Goal: Navigation & Orientation: Understand site structure

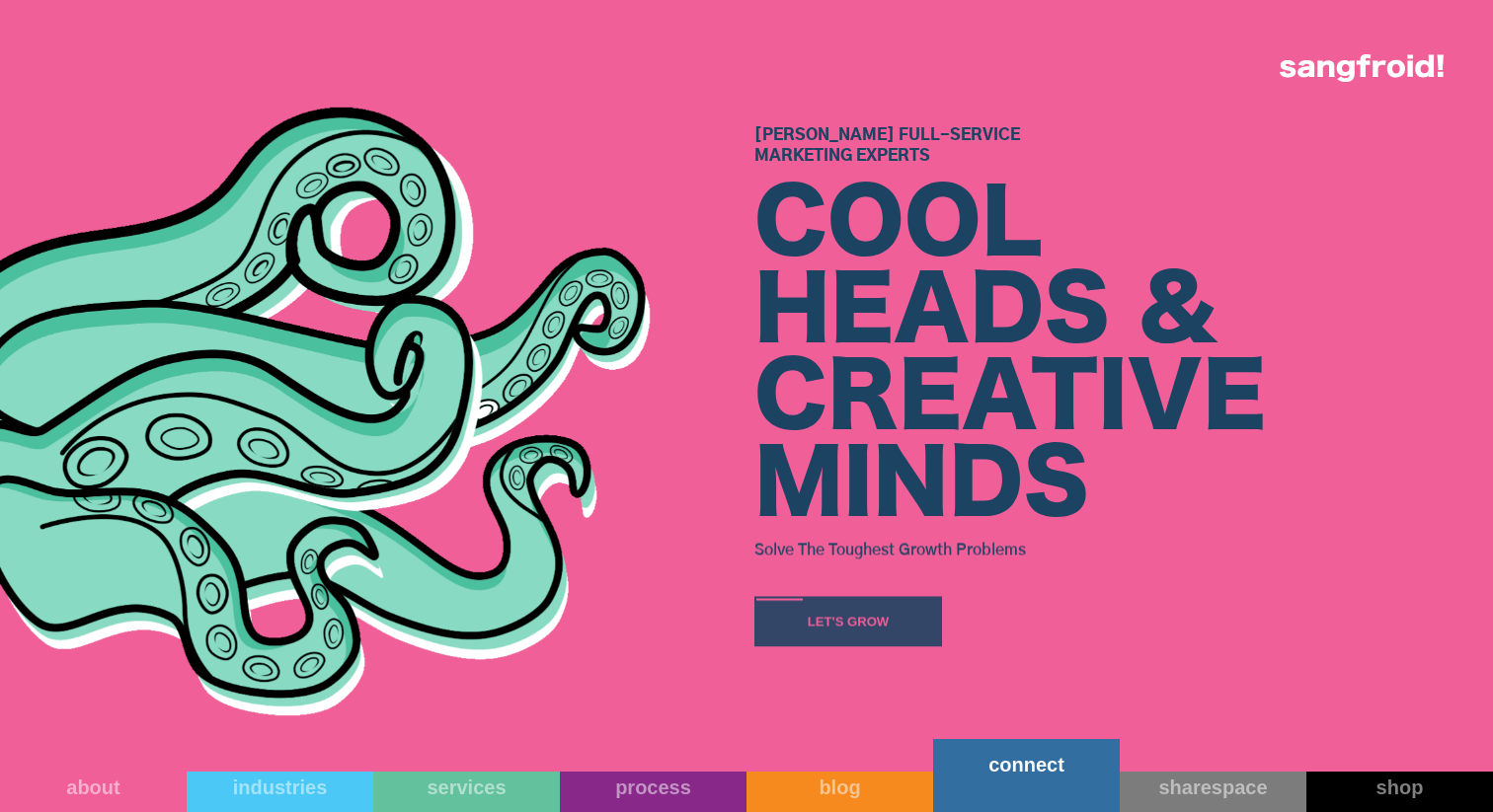
click at [1007, 796] on link "connect" at bounding box center [1026, 775] width 186 height 73
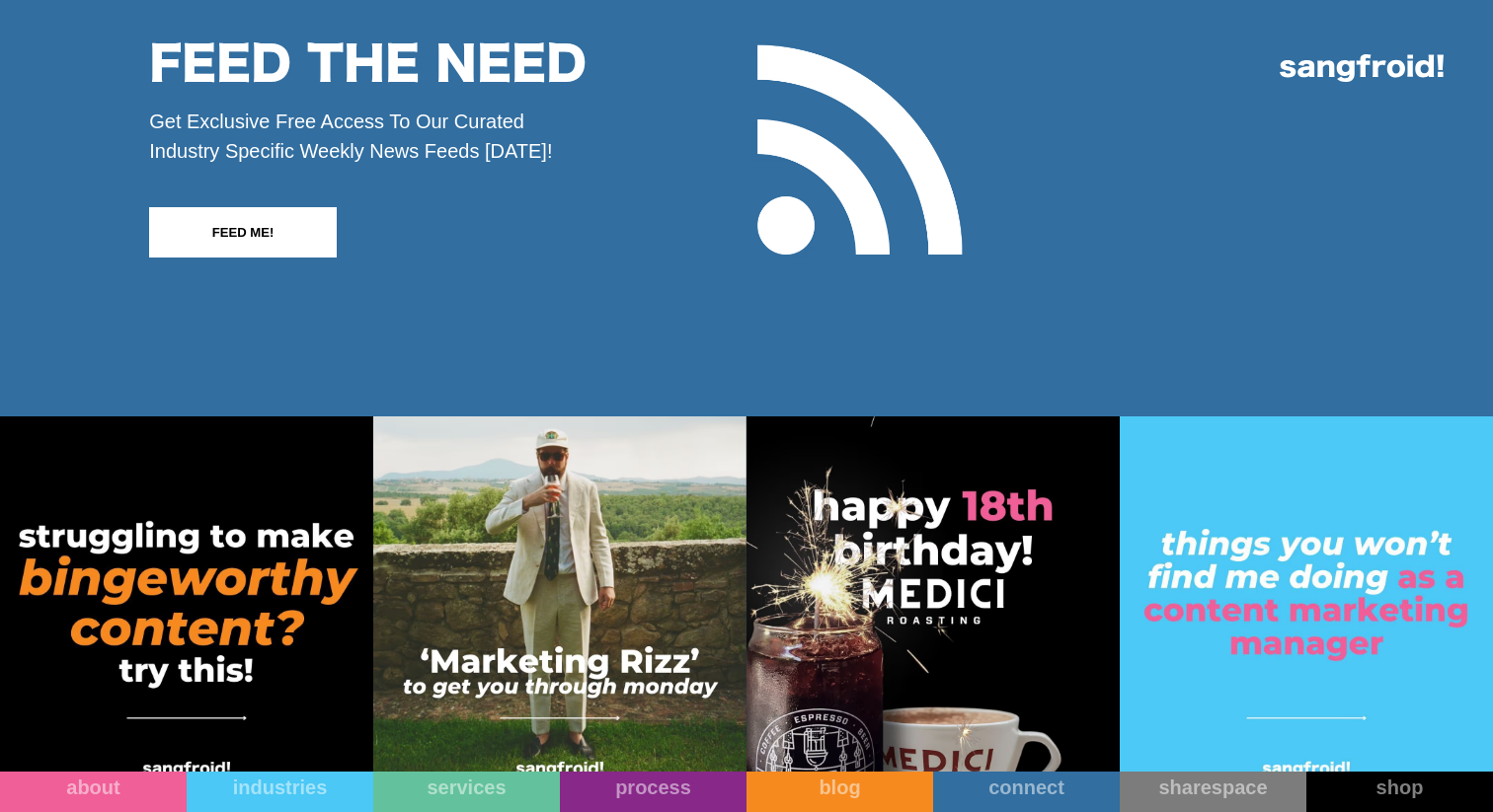
scroll to position [3717, 0]
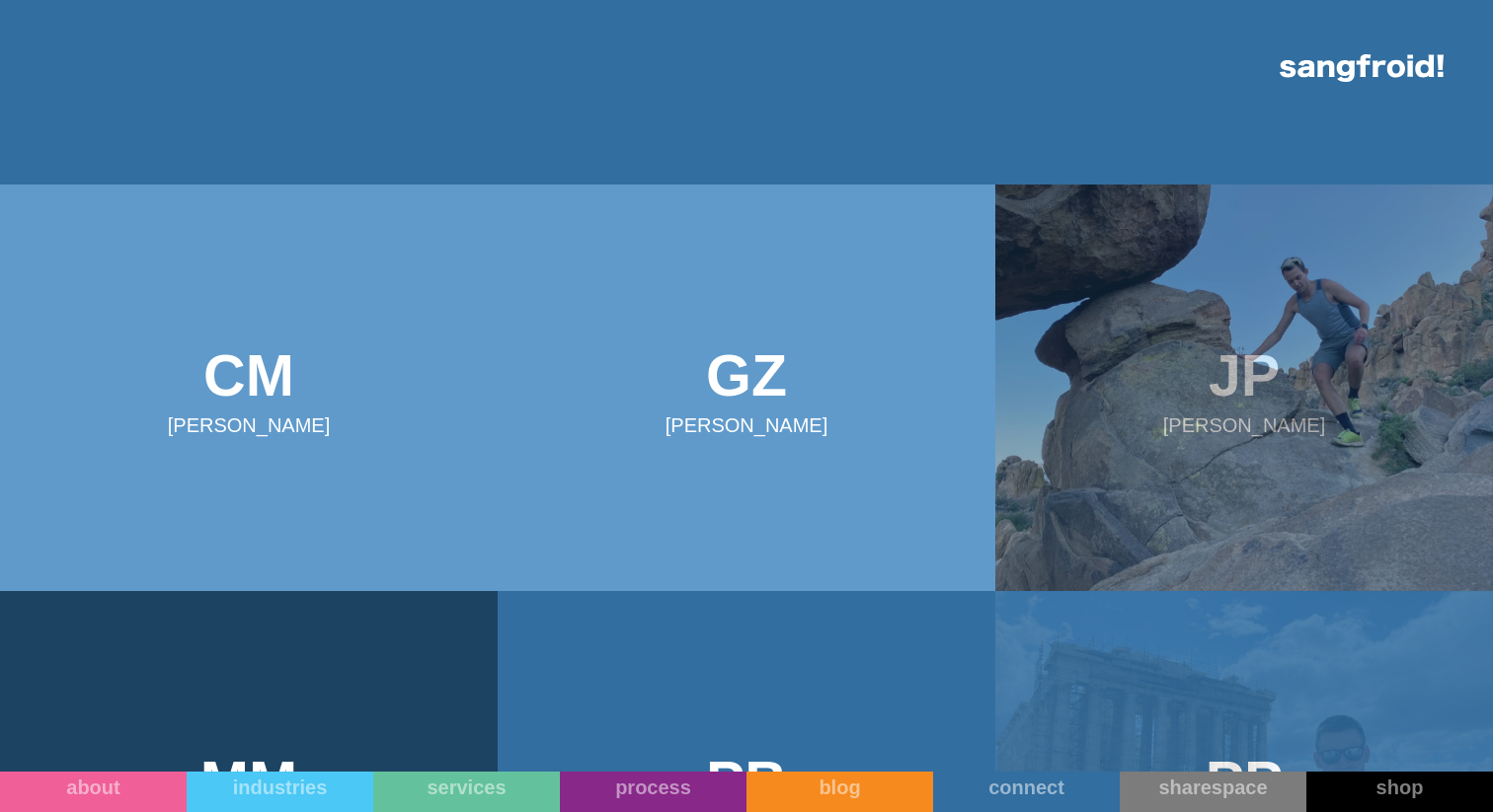
scroll to position [0, 0]
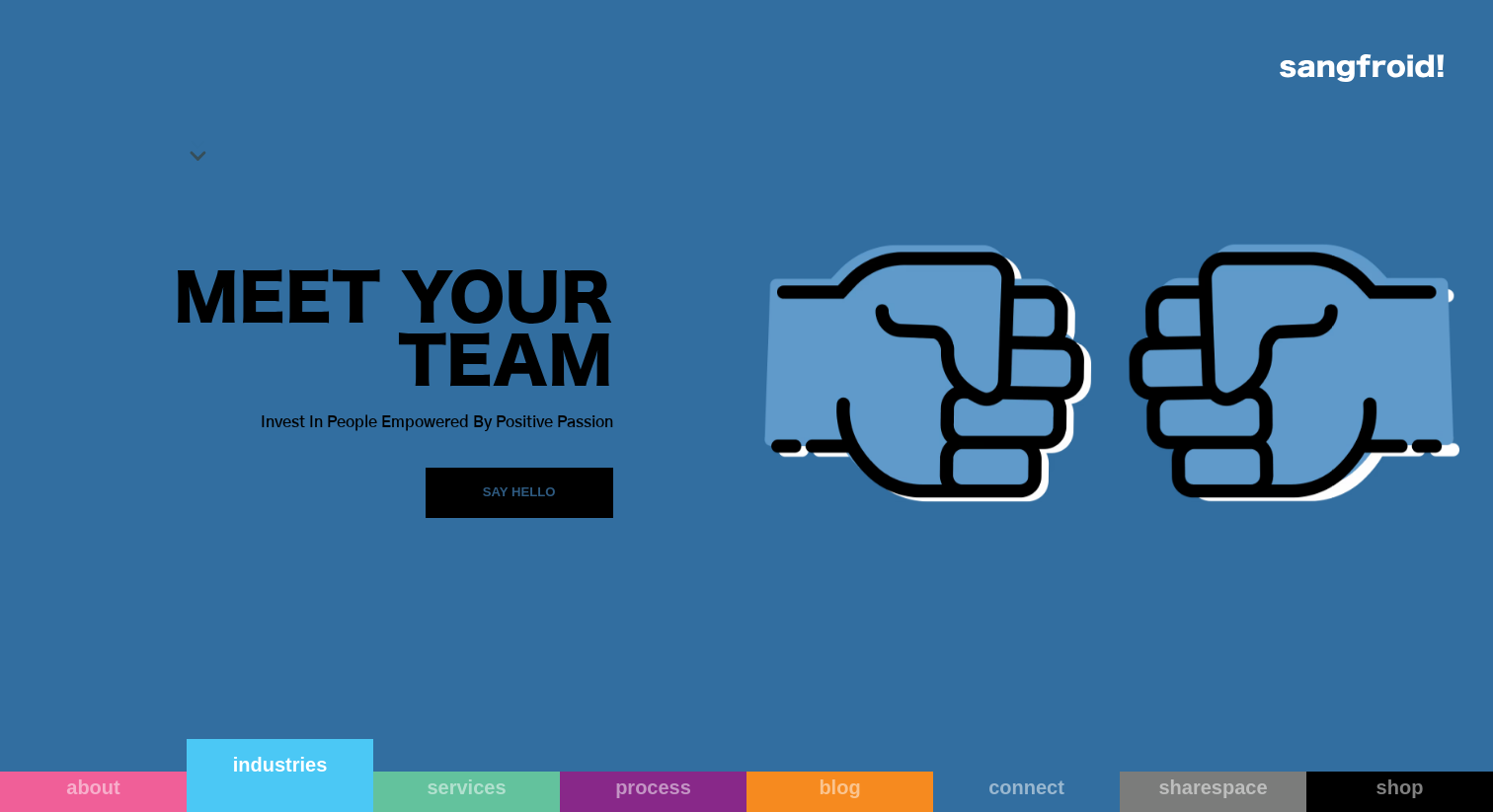
click at [293, 771] on div "industries" at bounding box center [279, 765] width 186 height 24
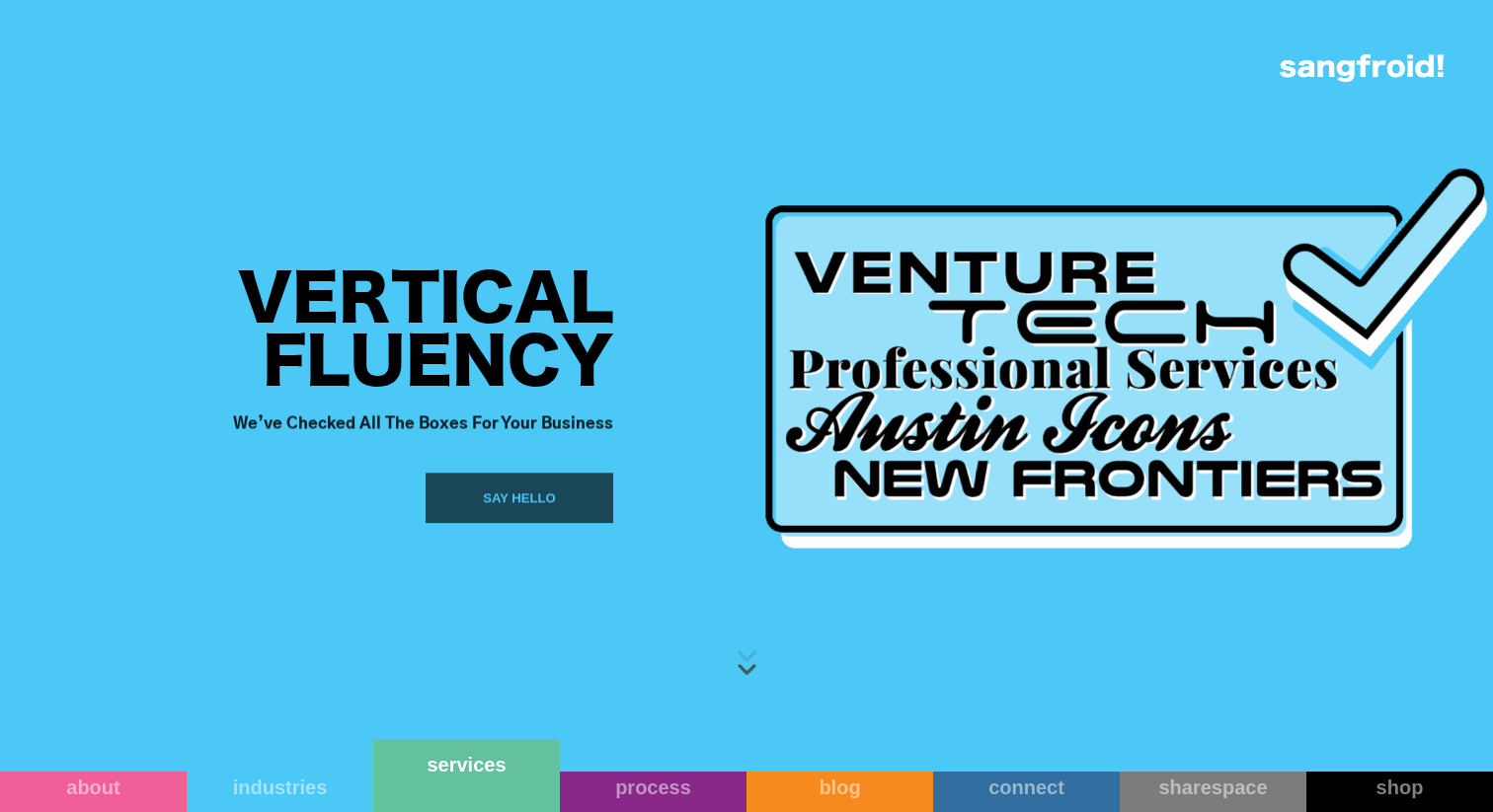
click at [469, 784] on link "services" at bounding box center [465, 775] width 186 height 73
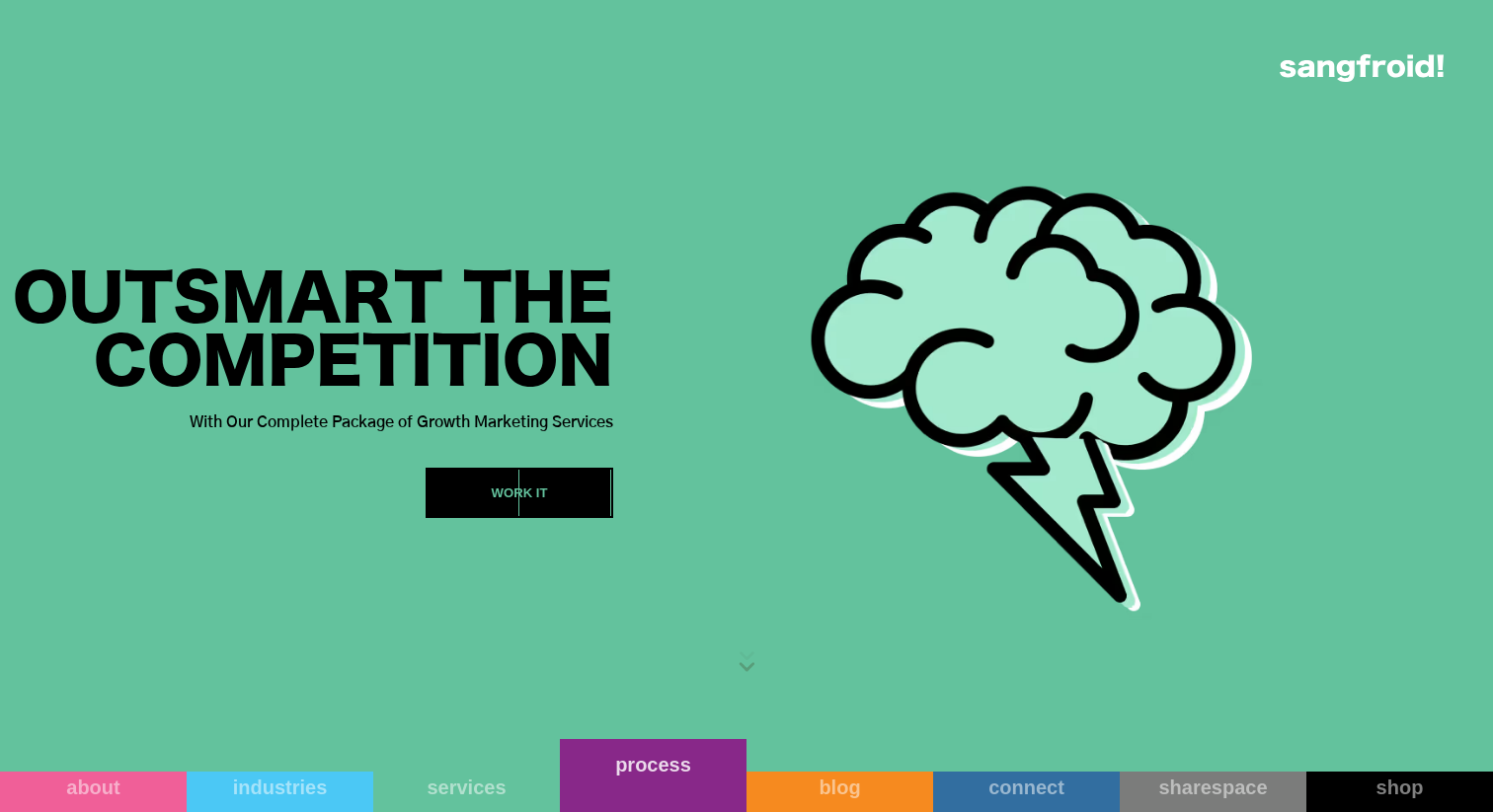
click at [652, 797] on link "process" at bounding box center [653, 775] width 186 height 73
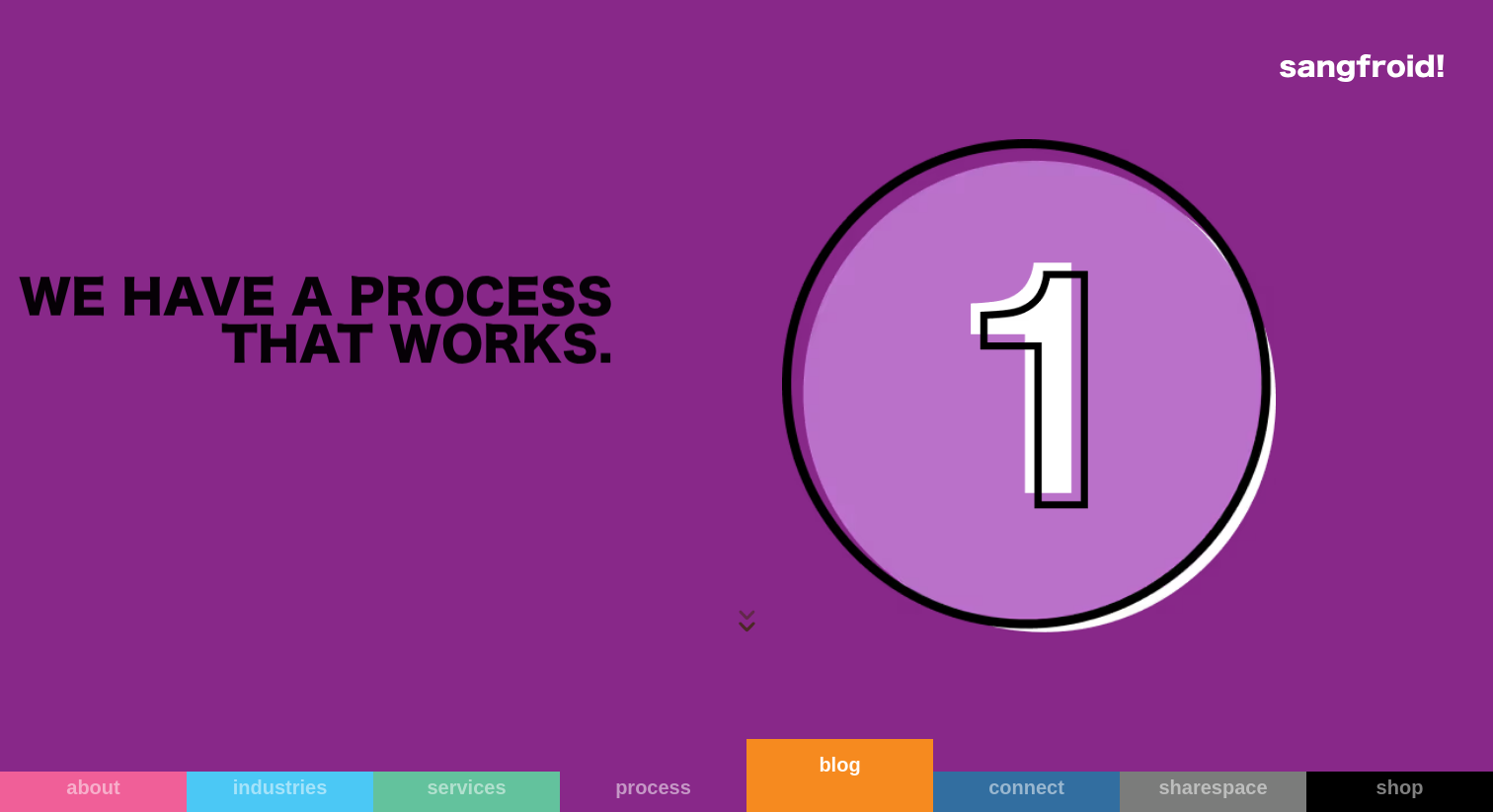
click at [822, 784] on link "blog" at bounding box center [839, 775] width 186 height 73
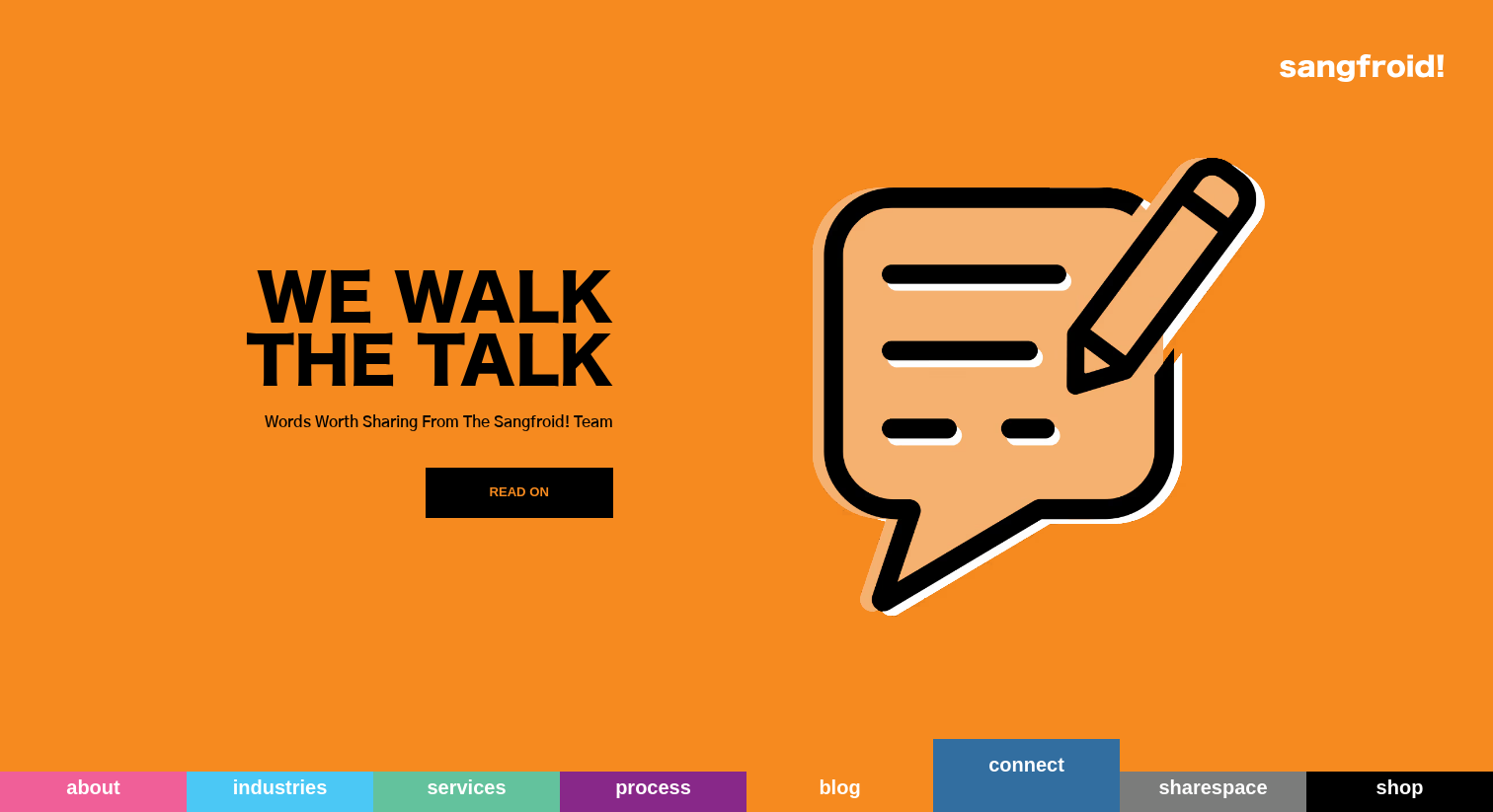
click at [1015, 772] on div "connect" at bounding box center [1026, 765] width 186 height 24
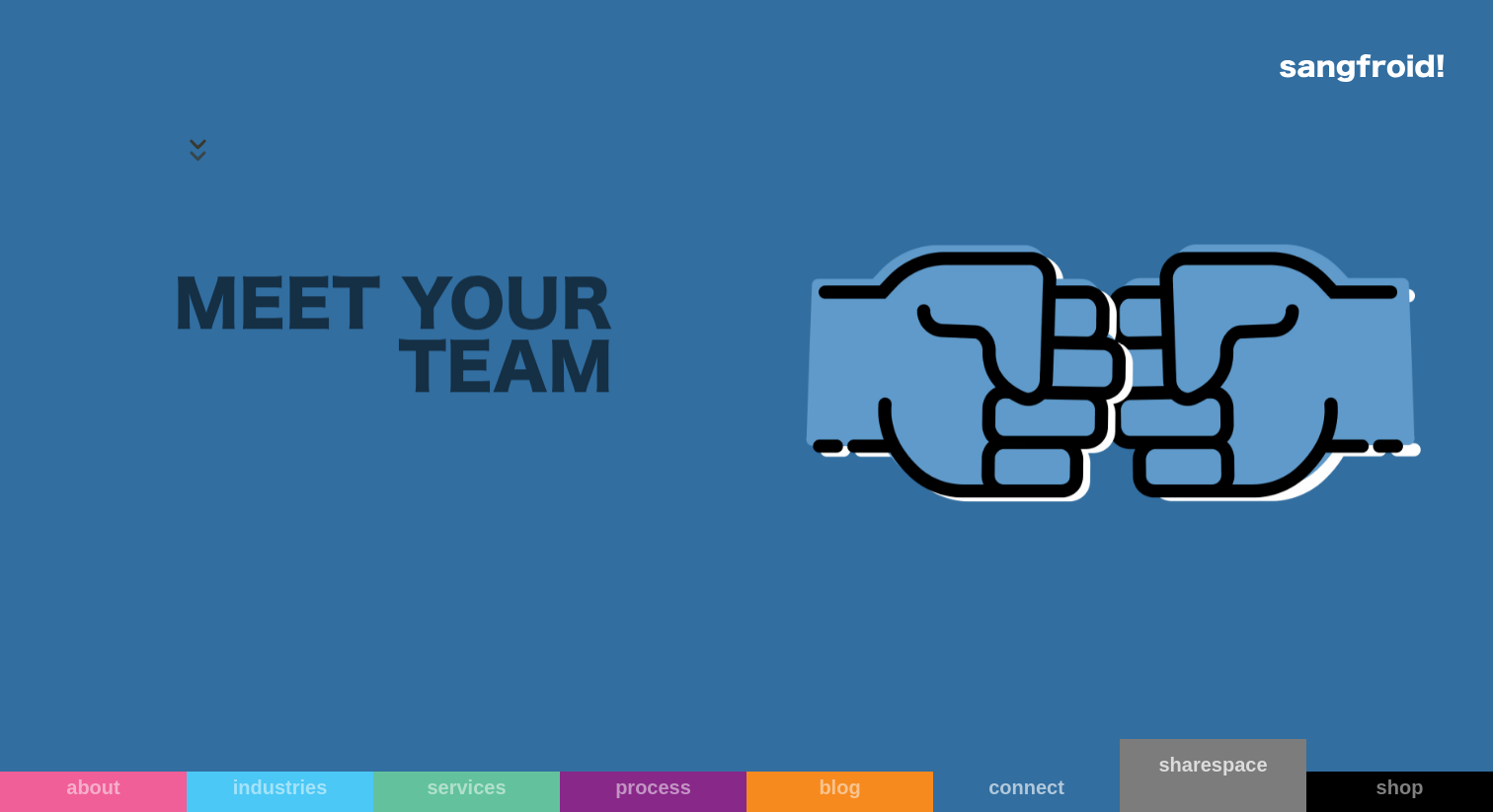
click at [1189, 788] on link "sharespace" at bounding box center [1212, 775] width 186 height 73
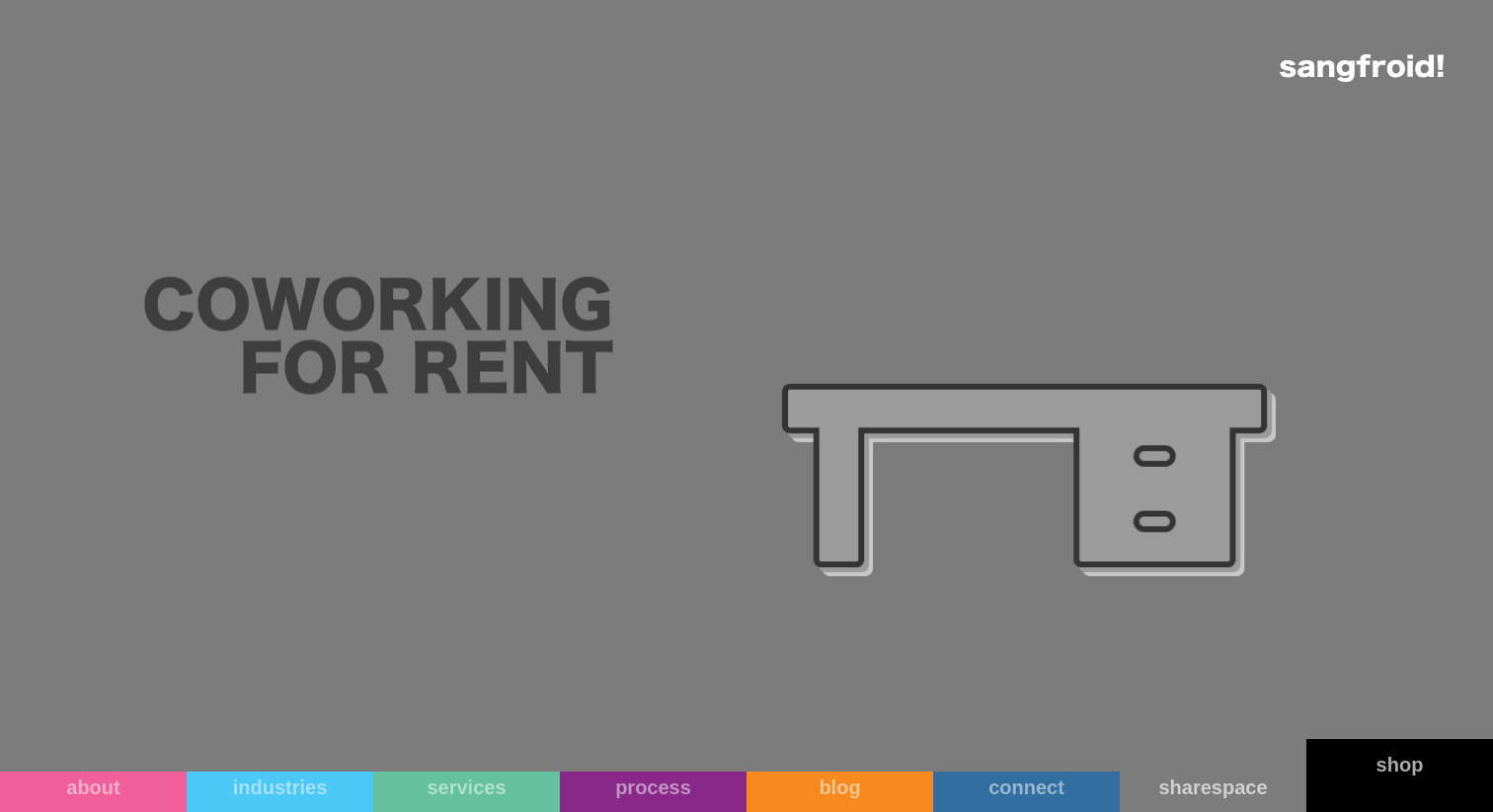
click at [1381, 779] on link "shop" at bounding box center [1399, 775] width 186 height 73
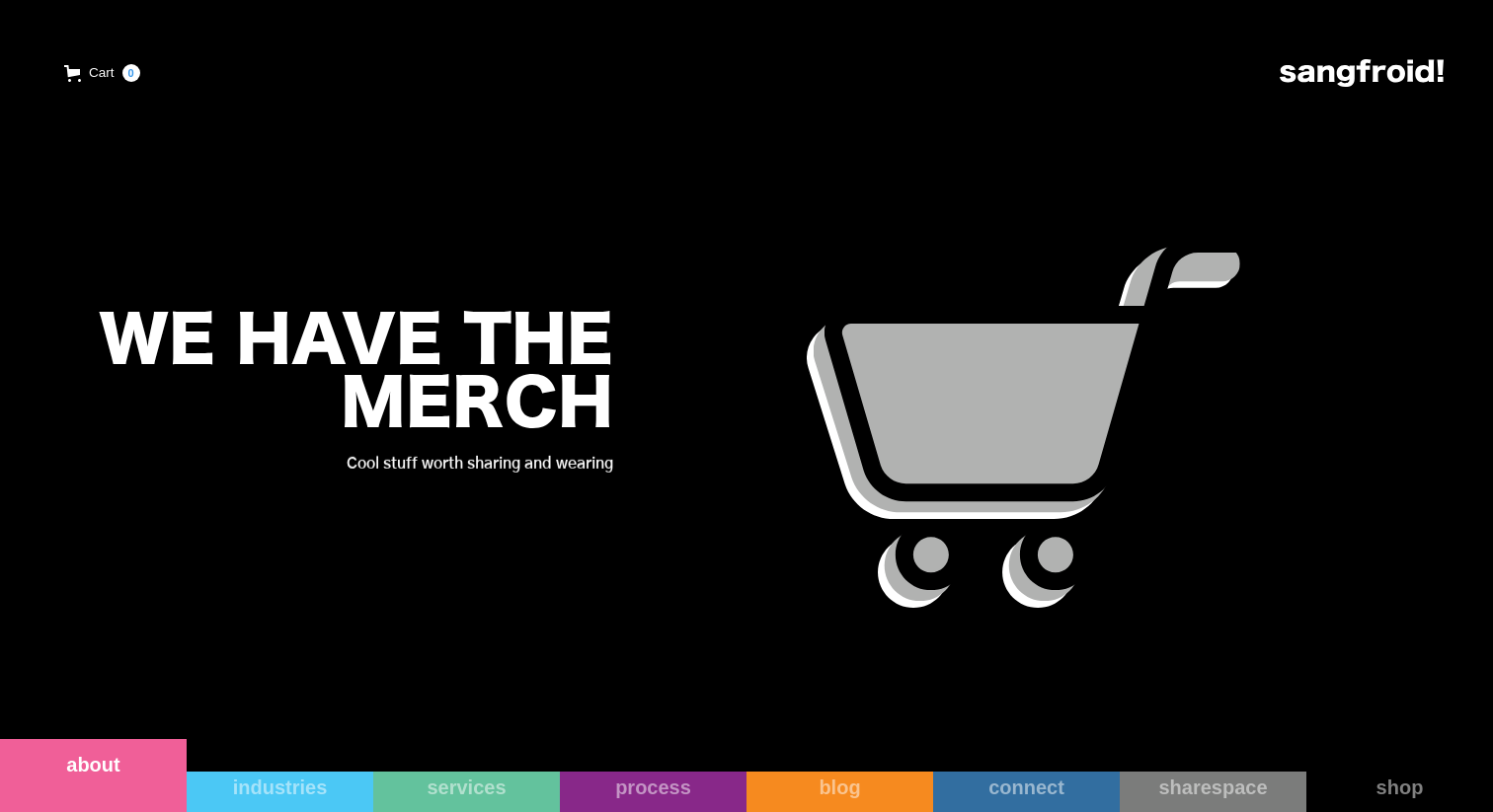
click at [111, 806] on link "about" at bounding box center [93, 775] width 186 height 73
